Goal: Information Seeking & Learning: Learn about a topic

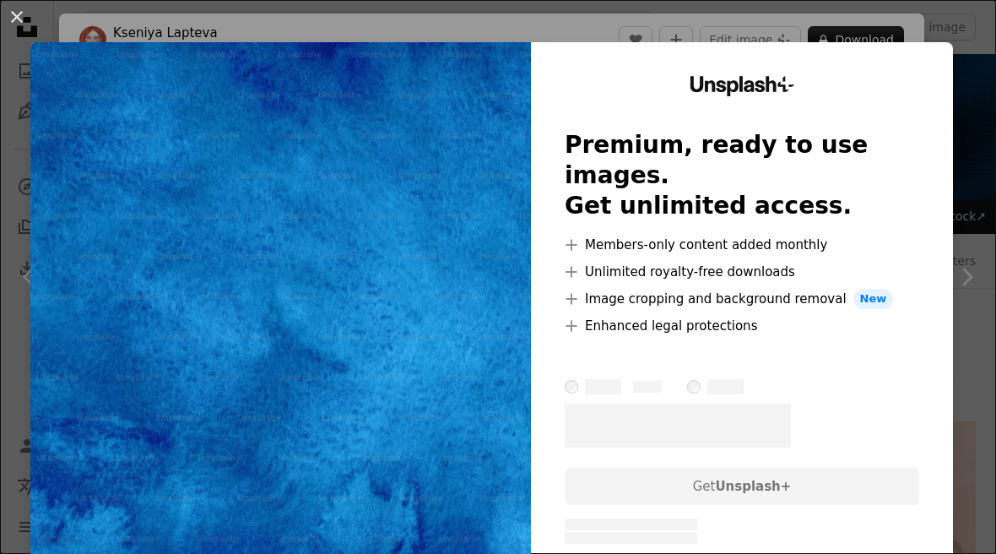
scroll to position [148, 0]
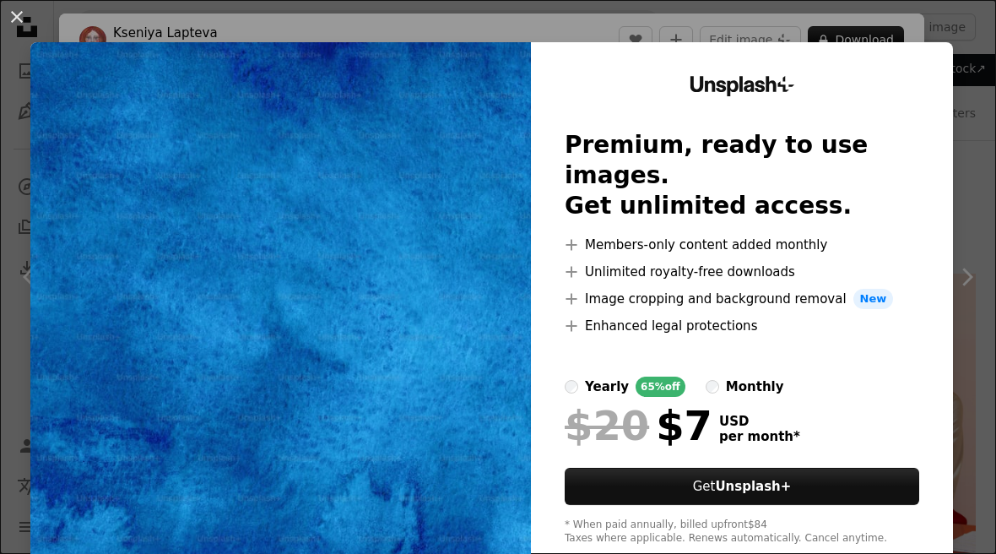
click at [978, 140] on div "An X shape Unsplash+ Premium, ready to use images. Get unlimited access. A plus…" at bounding box center [498, 277] width 996 height 554
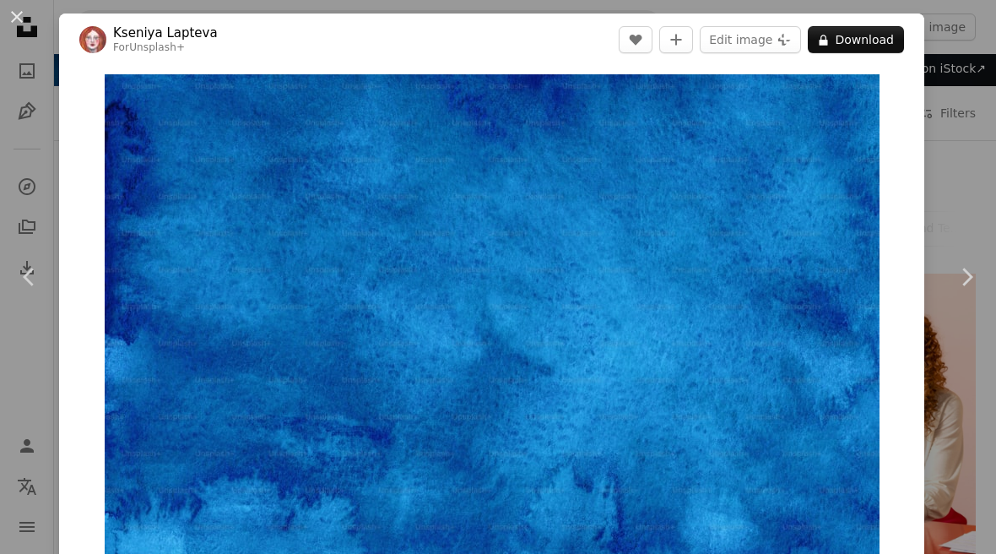
click at [966, 71] on div "An X shape Chevron left Chevron right [PERSON_NAME] For Unsplash+ A heart A plu…" at bounding box center [498, 277] width 996 height 554
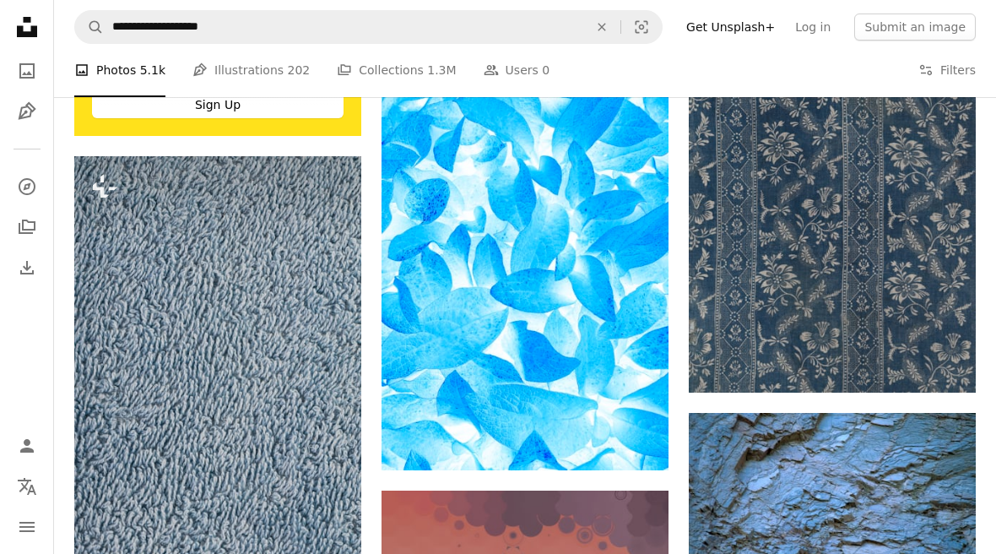
scroll to position [4022, 0]
click at [869, 196] on img at bounding box center [832, 193] width 287 height 398
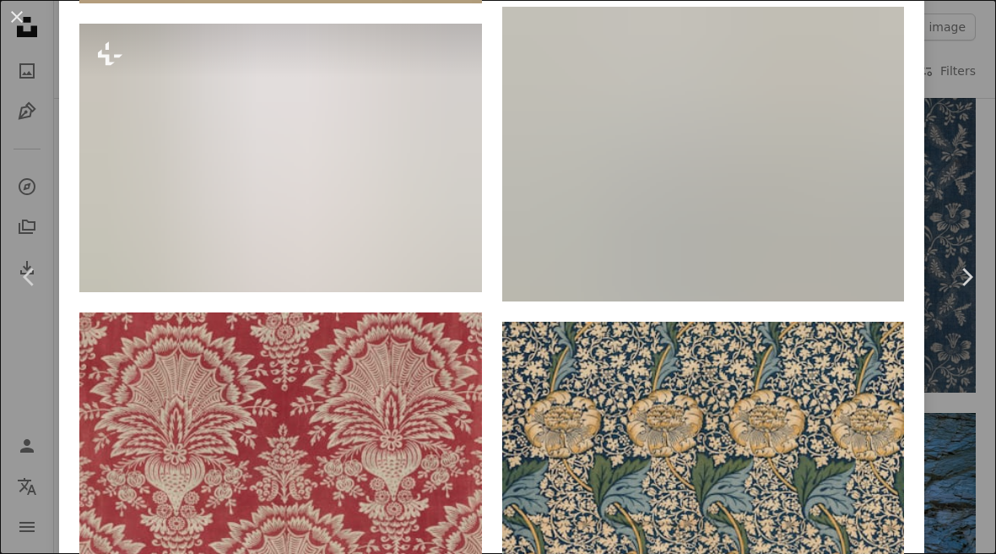
scroll to position [10185, 0]
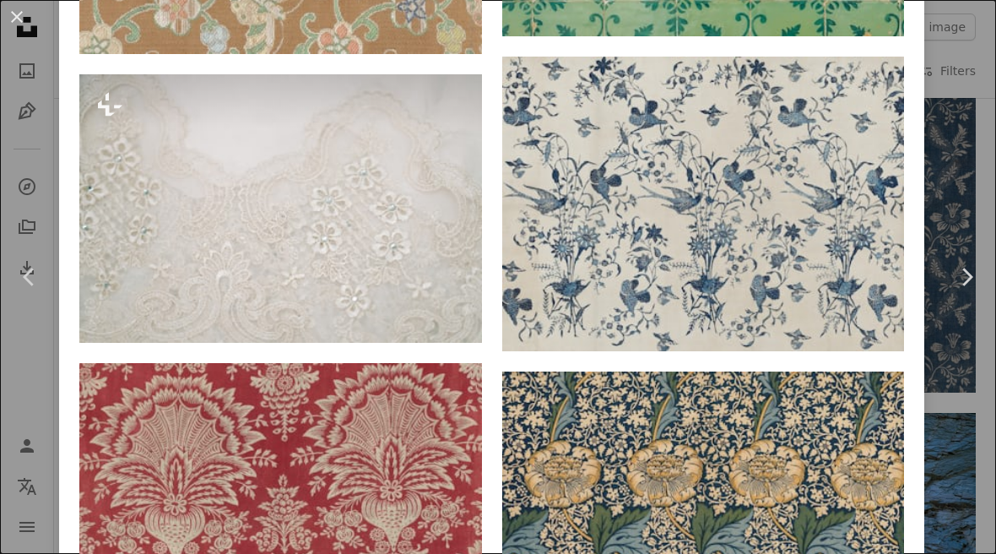
click at [396, 339] on img at bounding box center [280, 208] width 403 height 268
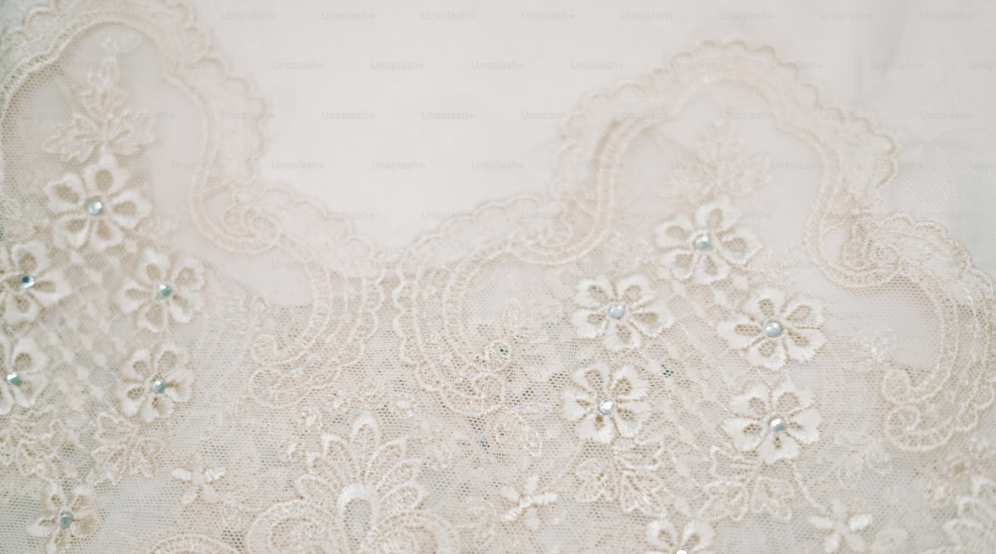
scroll to position [4, 0]
click at [950, 29] on img "Zoom out on this image" at bounding box center [498, 327] width 998 height 665
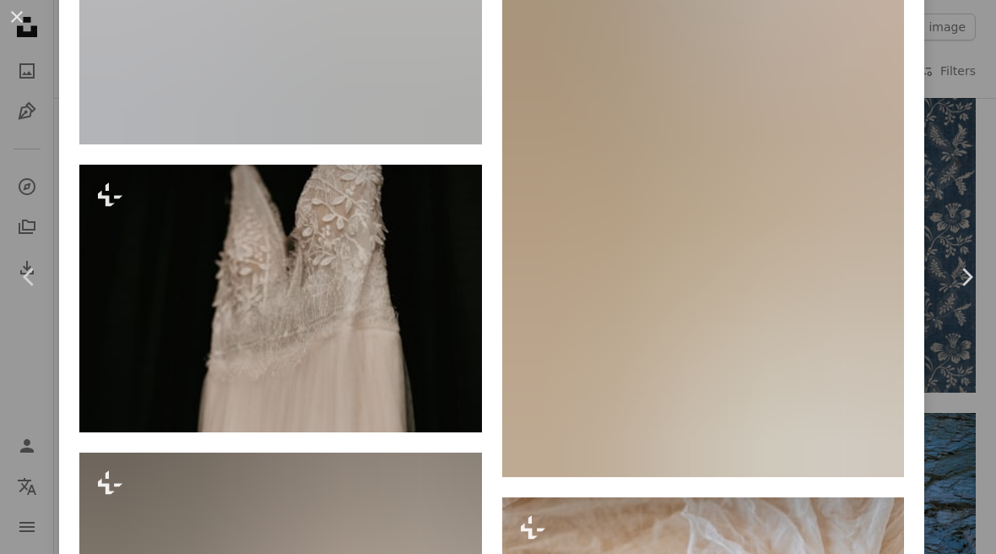
scroll to position [4672, 0]
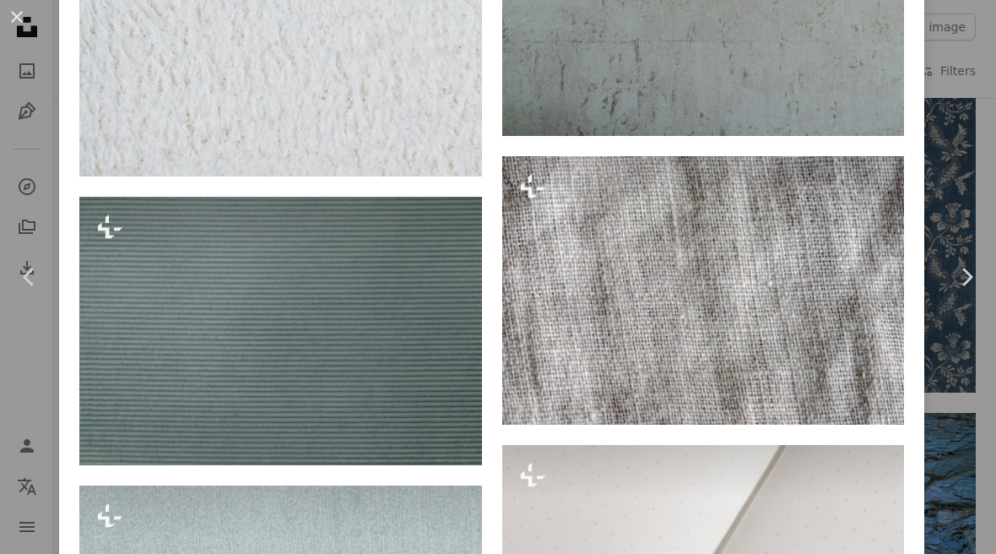
scroll to position [3724, 0]
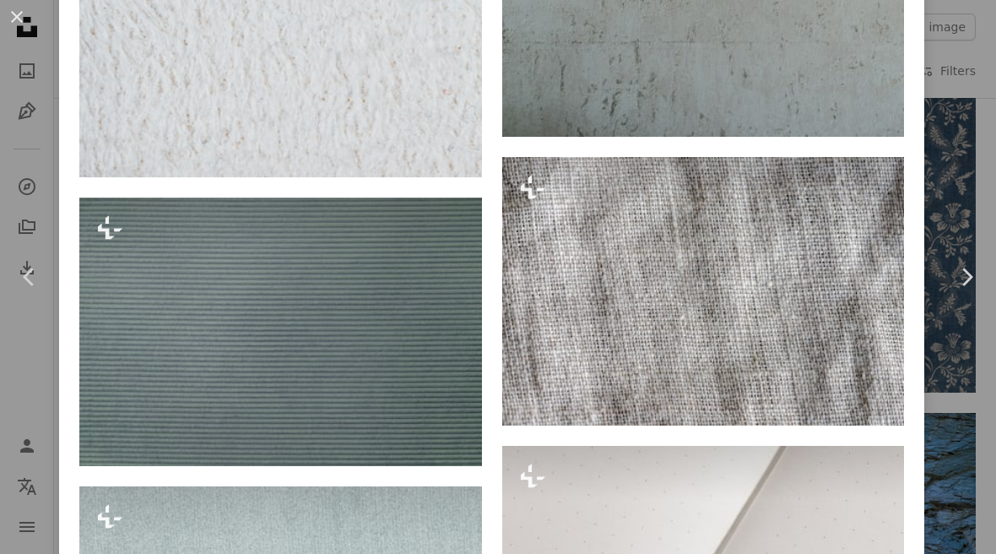
click at [965, 51] on div "An X shape Chevron left Chevron right [PERSON_NAME] For Unsplash+ A heart A plu…" at bounding box center [498, 277] width 996 height 554
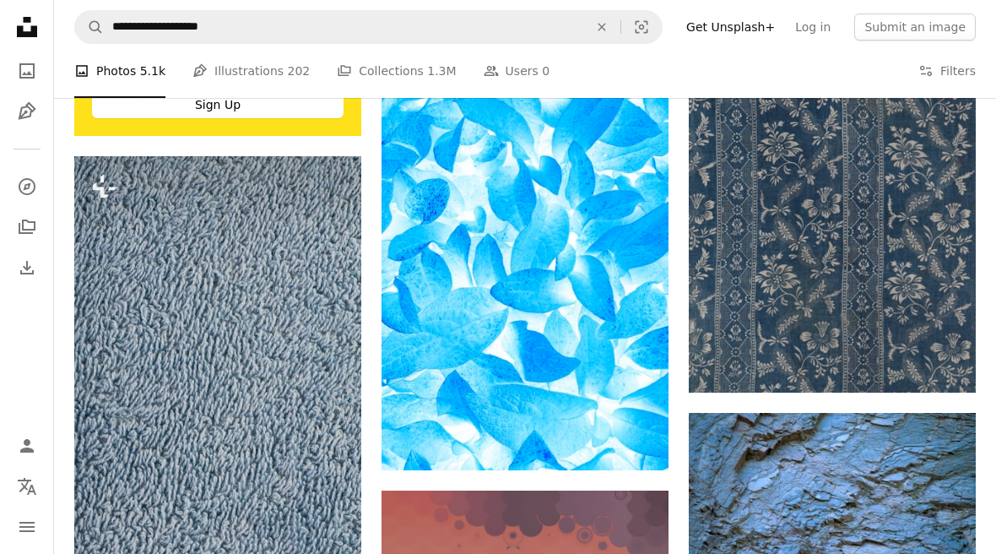
click at [961, 84] on button "Filters Filters" at bounding box center [946, 71] width 57 height 54
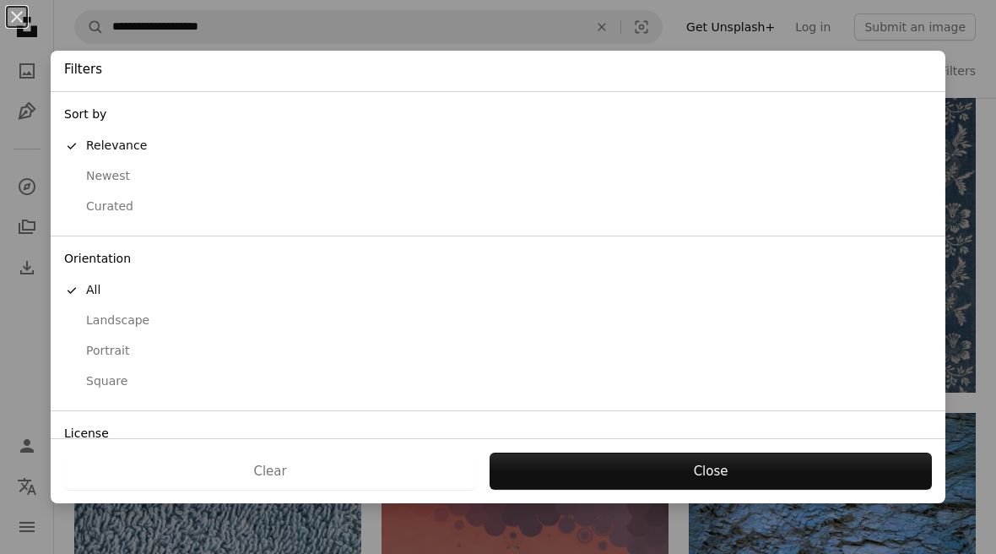
click at [962, 123] on div "An X shape Filters Sort by A checkmark Relevance Newest Curated Orientation A c…" at bounding box center [498, 277] width 996 height 554
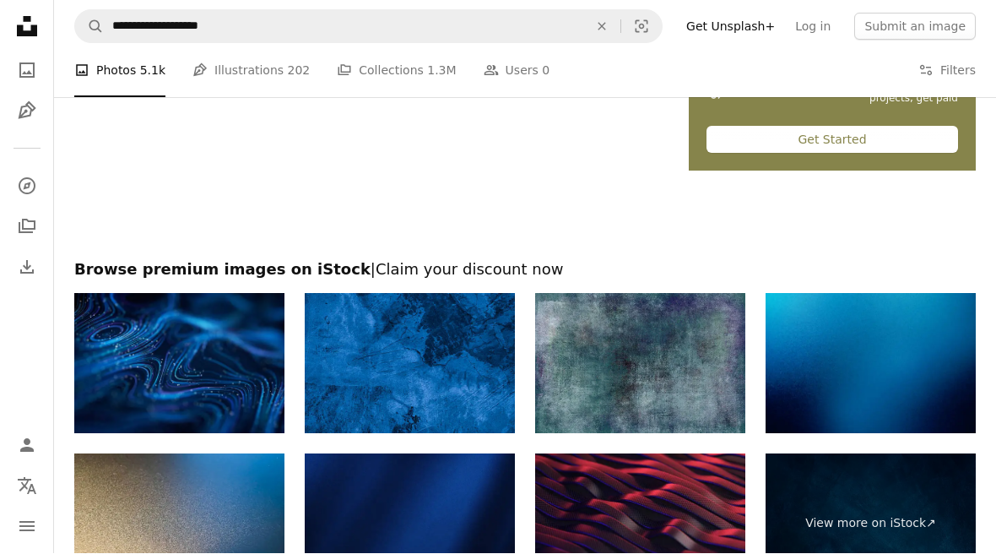
scroll to position [7895, 0]
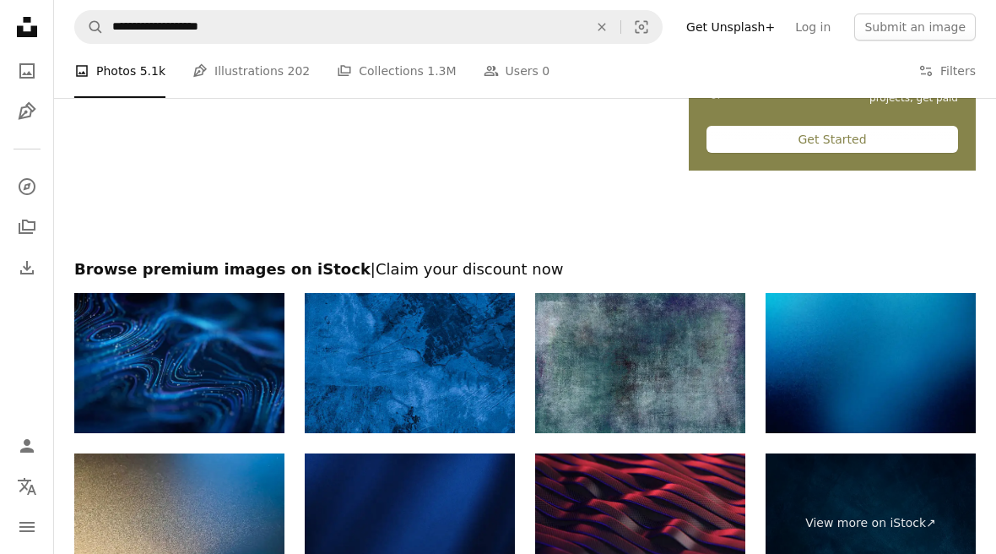
click at [857, 353] on img at bounding box center [871, 363] width 210 height 140
click at [140, 72] on li "A photo Photos 5.1k" at bounding box center [119, 71] width 91 height 54
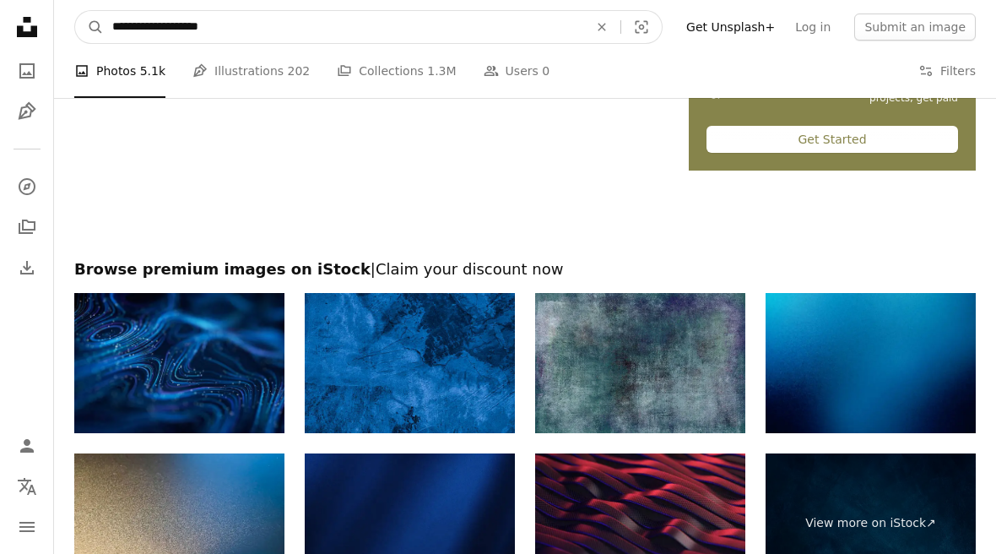
click at [369, 27] on input "**********" at bounding box center [343, 27] width 479 height 32
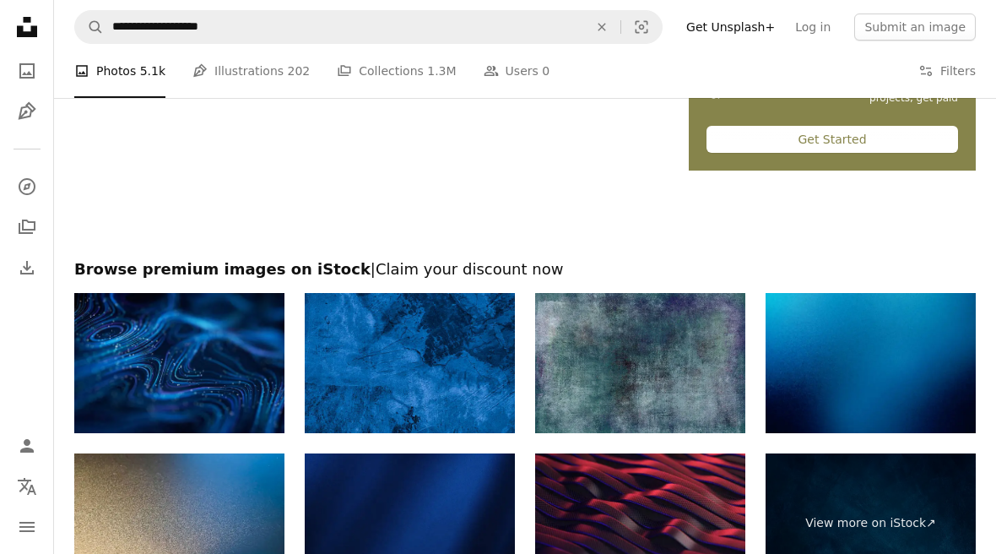
click at [38, 30] on icon "Unsplash logo Unsplash Home" at bounding box center [27, 27] width 34 height 34
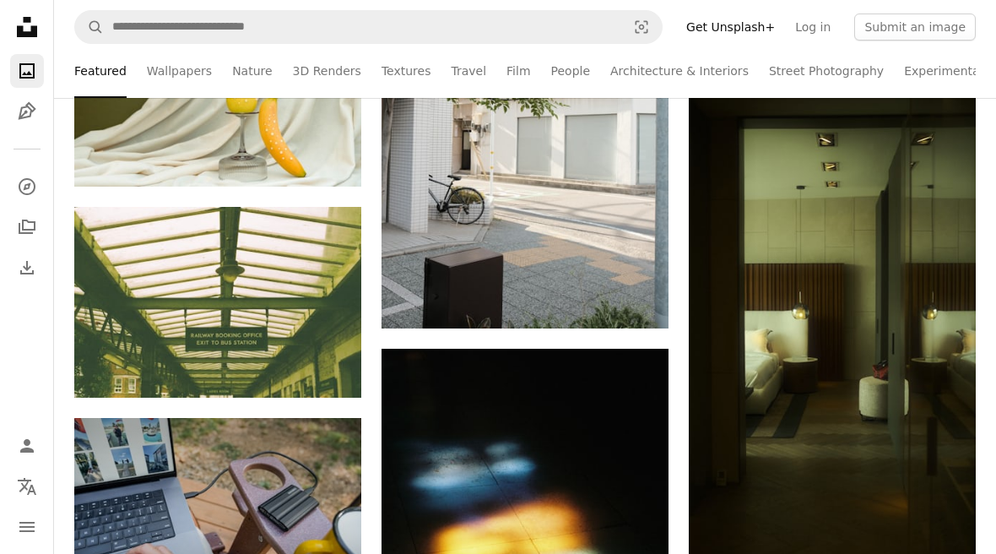
scroll to position [4340, 0]
click at [174, 71] on link "Wallpapers" at bounding box center [179, 71] width 65 height 54
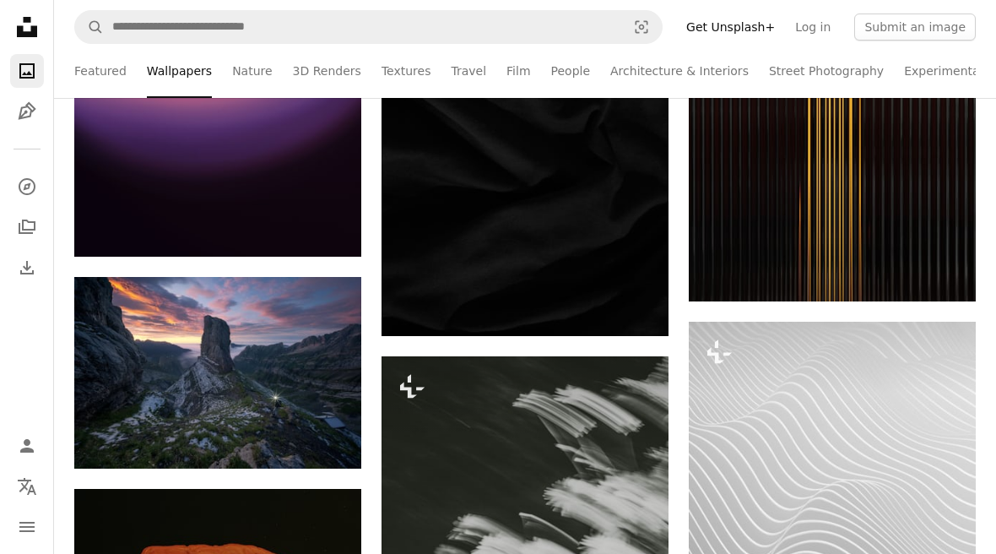
scroll to position [7413, 0]
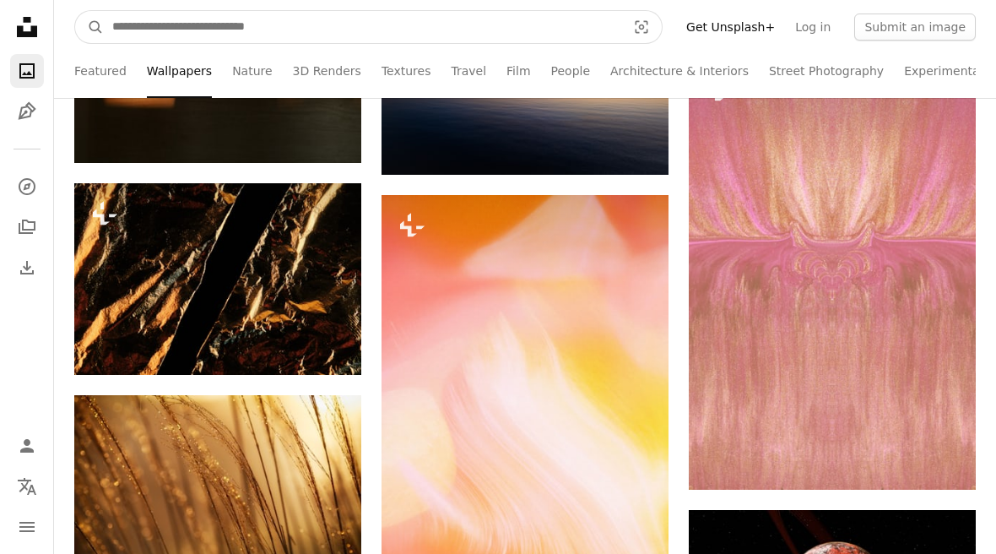
click at [600, 19] on input "Find visuals sitewide" at bounding box center [362, 27] width 517 height 32
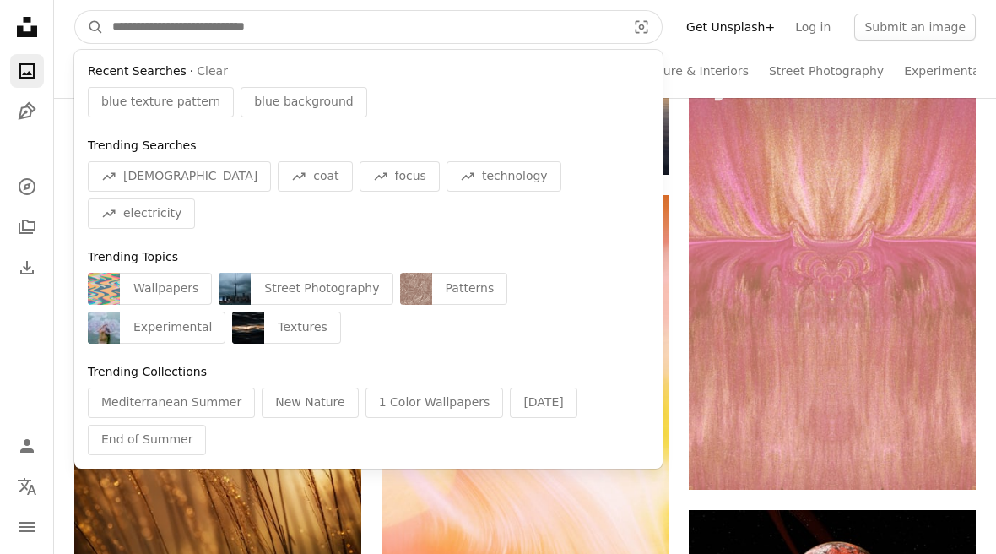
scroll to position [9065, 0]
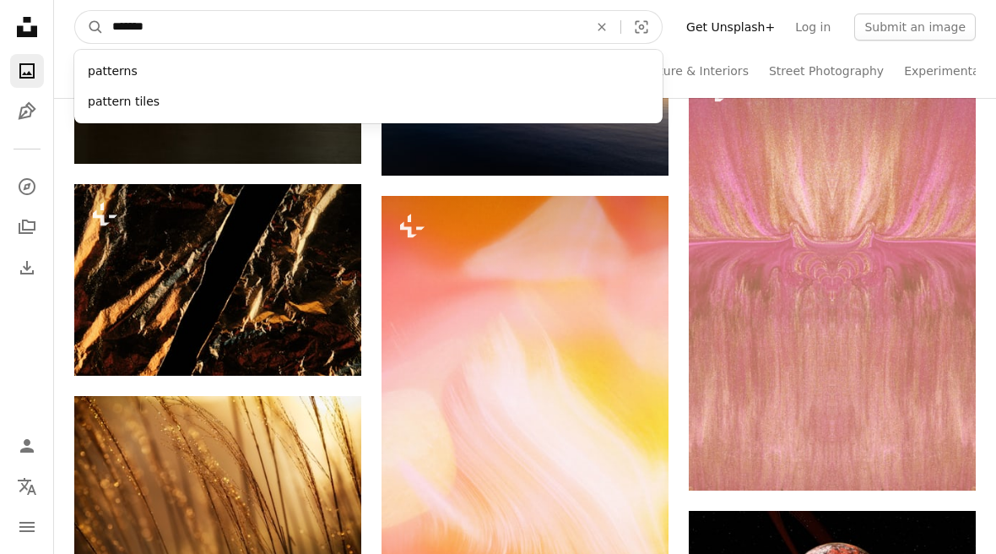
type input "*******"
click at [89, 26] on button "A magnifying glass" at bounding box center [89, 27] width 29 height 32
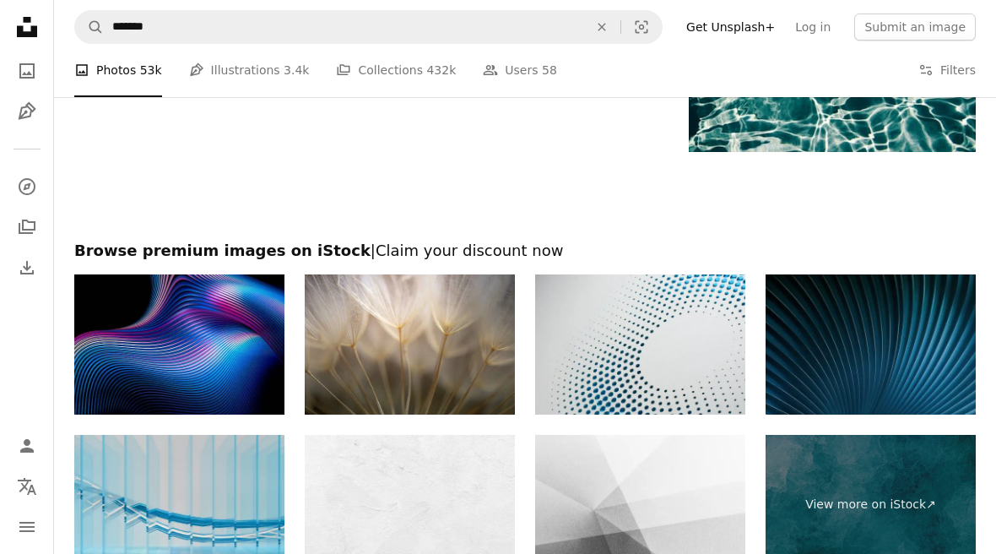
scroll to position [3265, 0]
